Goal: Task Accomplishment & Management: Complete application form

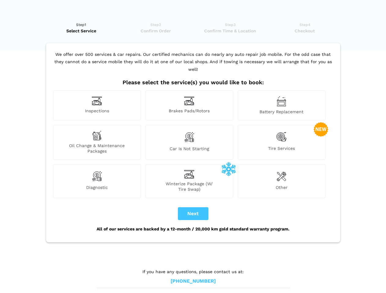
click at [97, 105] on img at bounding box center [97, 100] width 10 height 9
click at [189, 105] on img at bounding box center [189, 100] width 10 height 9
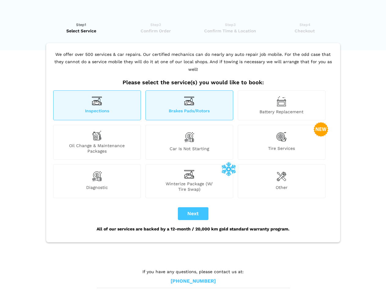
click at [281, 105] on img at bounding box center [281, 101] width 10 height 10
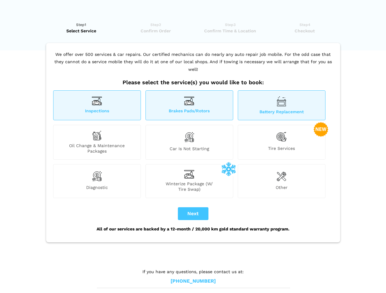
click at [97, 142] on div "Oil Change & Maintenance Packages" at bounding box center [97, 142] width 88 height 35
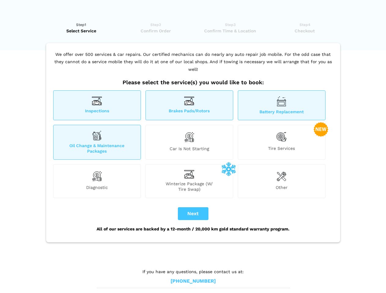
click at [189, 142] on img at bounding box center [189, 137] width 10 height 13
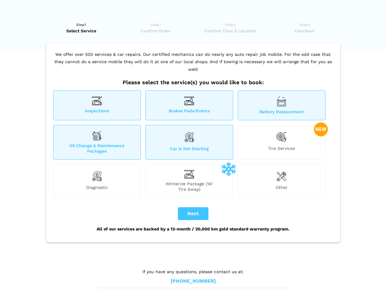
click at [281, 142] on img at bounding box center [281, 137] width 10 height 13
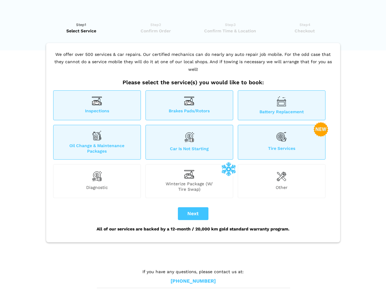
click at [97, 181] on img at bounding box center [97, 176] width 10 height 12
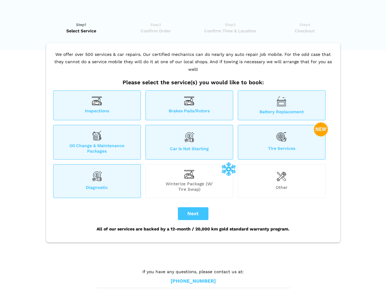
click at [189, 181] on span "Winterize Package (W/ Tire Swap)" at bounding box center [189, 186] width 87 height 11
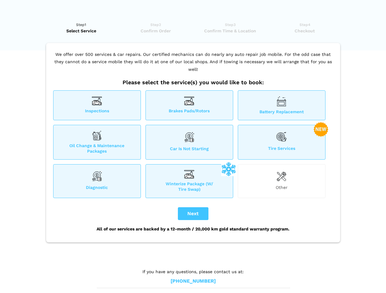
click at [281, 181] on img at bounding box center [281, 176] width 10 height 12
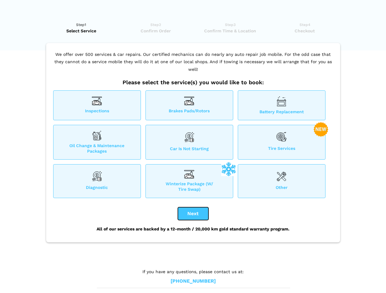
click at [193, 214] on button "Next" at bounding box center [193, 213] width 31 height 13
checkbox input "true"
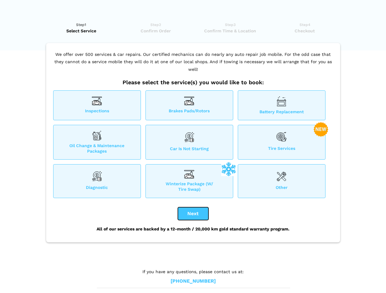
checkbox input "true"
